Goal: Check status: Check status

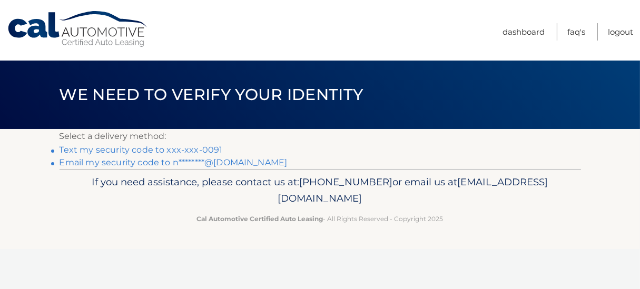
click at [134, 151] on link "Text my security code to xxx-xxx-0091" at bounding box center [140, 150] width 163 height 10
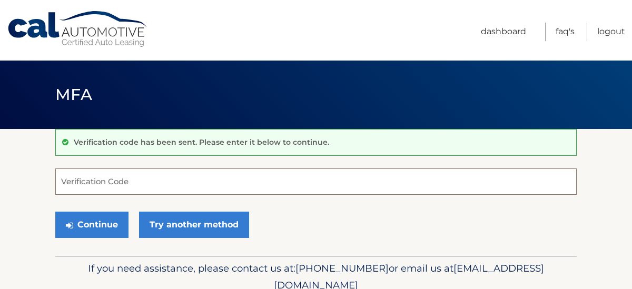
click at [143, 178] on input "Verification Code" at bounding box center [315, 181] width 521 height 26
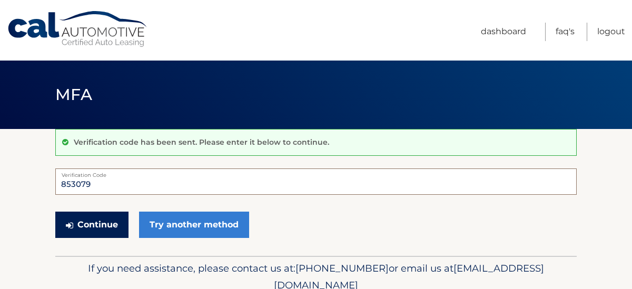
type input "853079"
click at [91, 227] on button "Continue" at bounding box center [91, 225] width 73 height 26
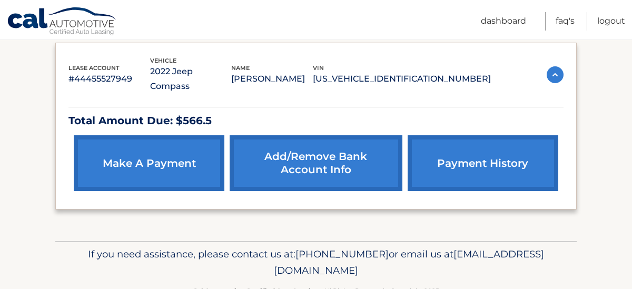
scroll to position [191, 0]
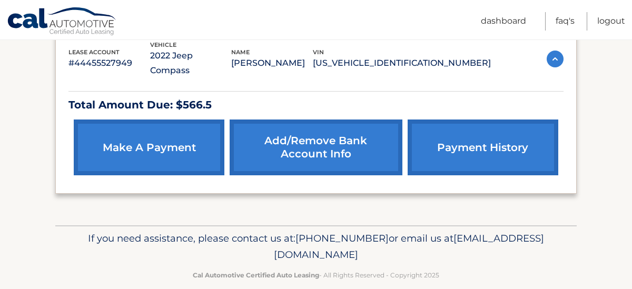
click at [460, 131] on link "payment history" at bounding box center [483, 148] width 151 height 56
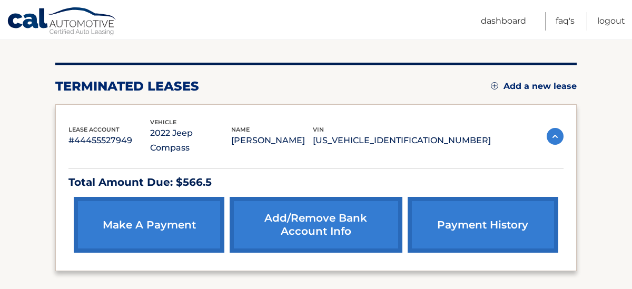
scroll to position [65, 0]
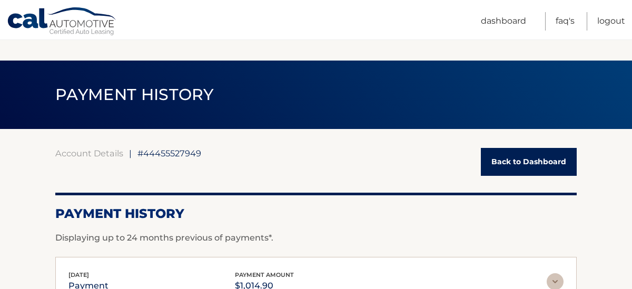
scroll to position [105, 0]
